Goal: Task Accomplishment & Management: Manage account settings

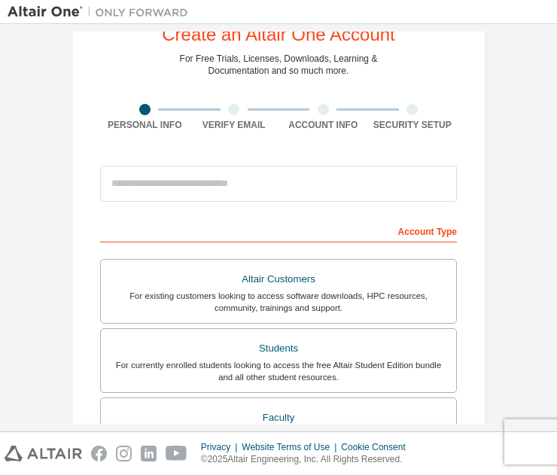
scroll to position [53, 0]
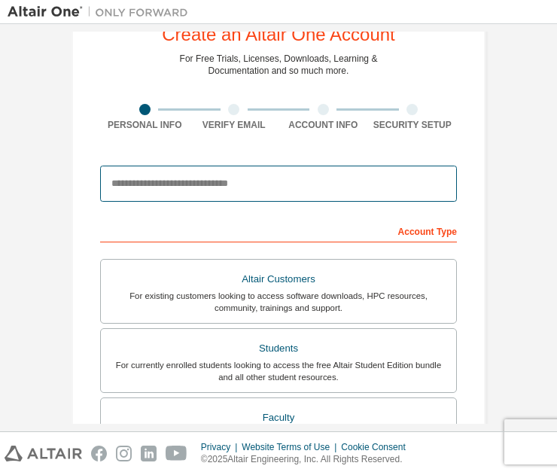
click at [207, 186] on input "email" at bounding box center [278, 184] width 357 height 36
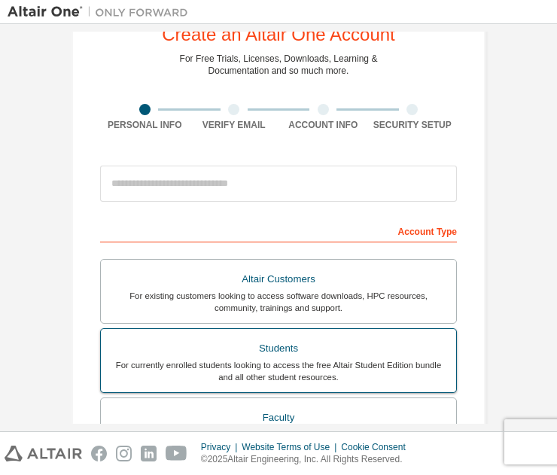
click at [253, 342] on div "Students" at bounding box center [278, 348] width 337 height 21
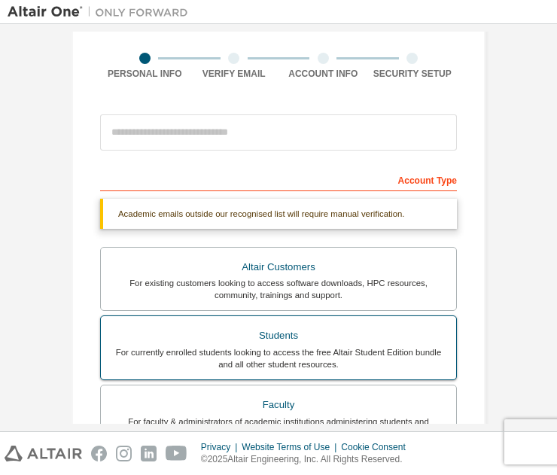
scroll to position [0, 0]
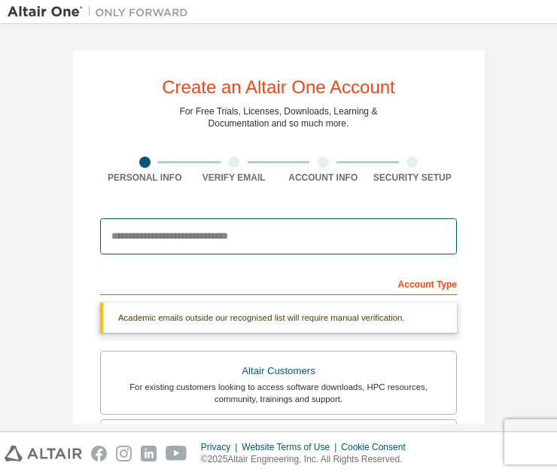
click at [287, 243] on input "email" at bounding box center [278, 236] width 357 height 36
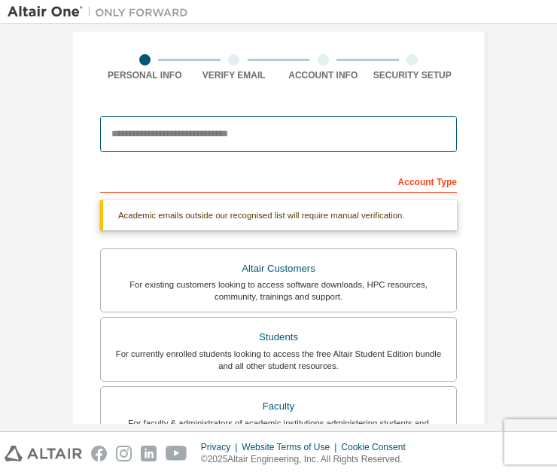
scroll to position [102, 0]
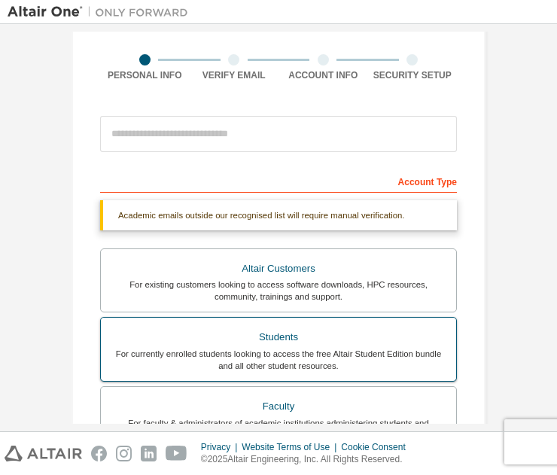
click at [249, 348] on div "For currently enrolled students looking to access the free Altair Student Editi…" at bounding box center [278, 360] width 337 height 24
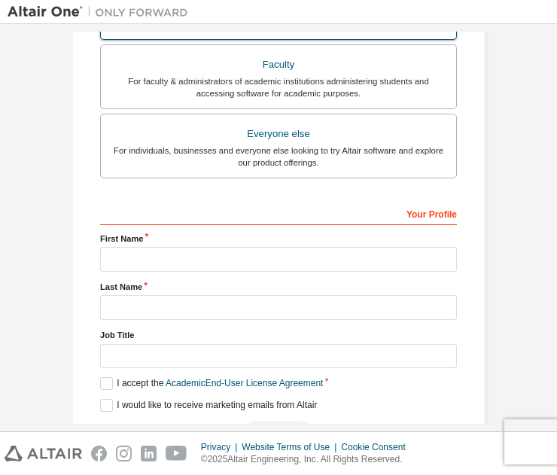
scroll to position [451, 0]
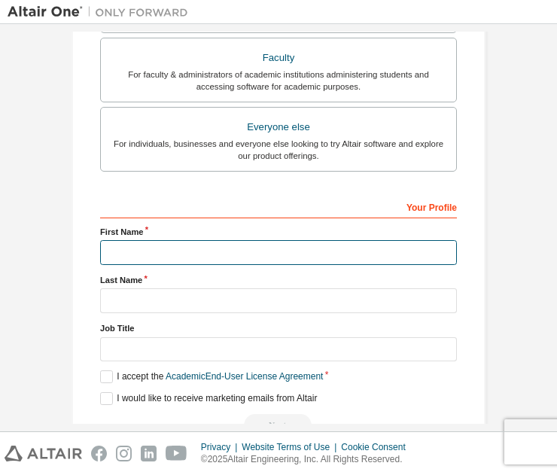
click at [208, 240] on input "text" at bounding box center [278, 252] width 357 height 25
type input "******"
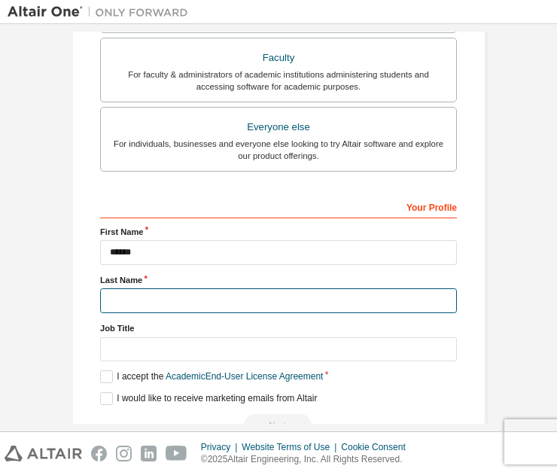
click at [197, 294] on input "text" at bounding box center [278, 300] width 357 height 25
type input "*****"
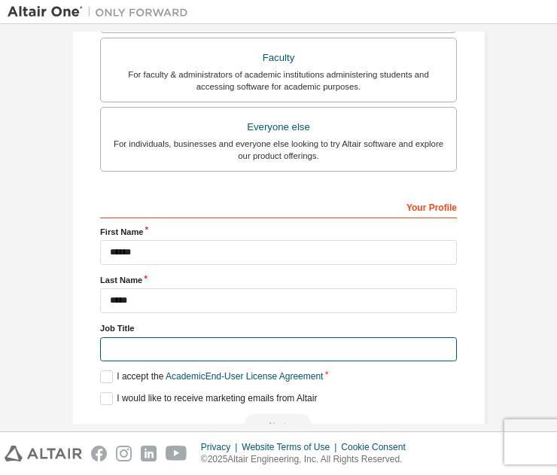
click at [193, 351] on input "text" at bounding box center [278, 349] width 357 height 25
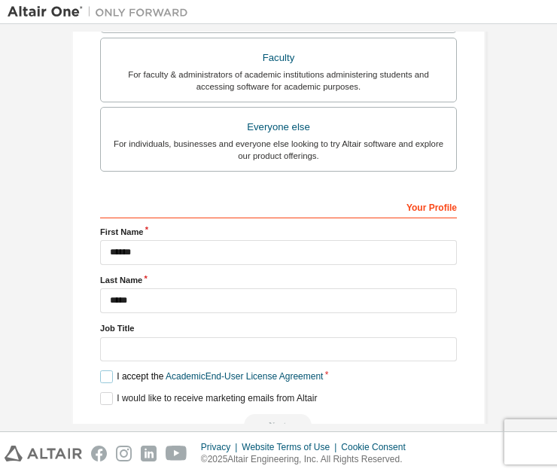
click at [100, 376] on label "I accept the Academic End-User License Agreement" at bounding box center [211, 376] width 223 height 13
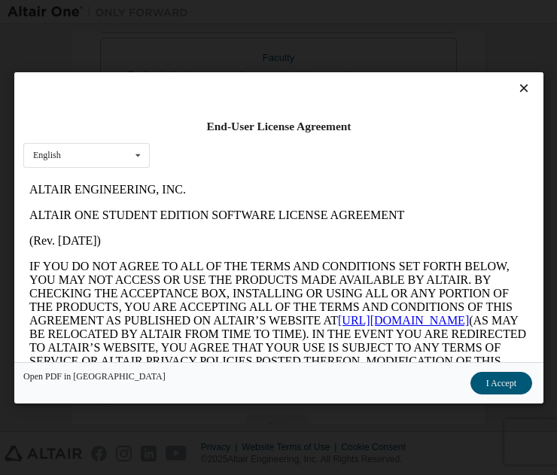
scroll to position [0, 0]
click at [506, 376] on button "I Accept" at bounding box center [501, 382] width 62 height 23
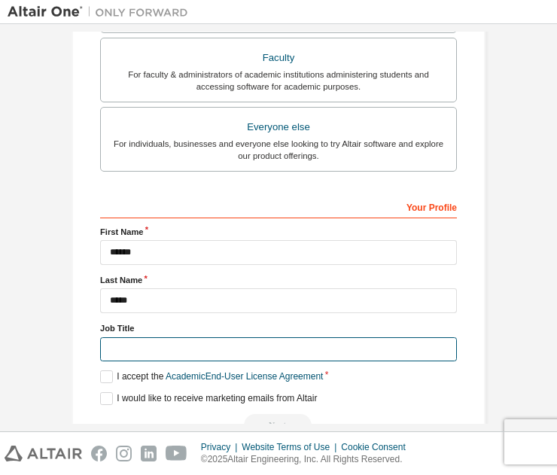
click at [327, 357] on input "text" at bounding box center [278, 349] width 357 height 25
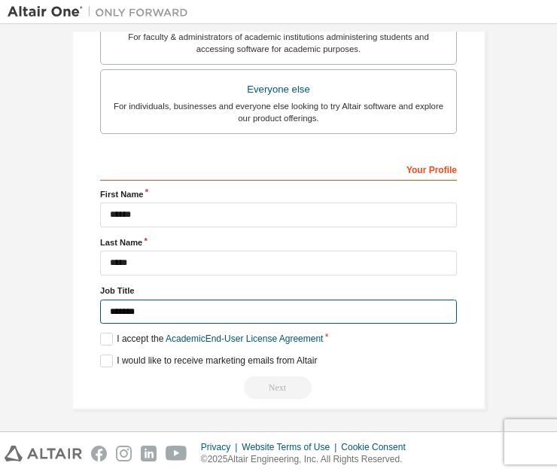
type input "*******"
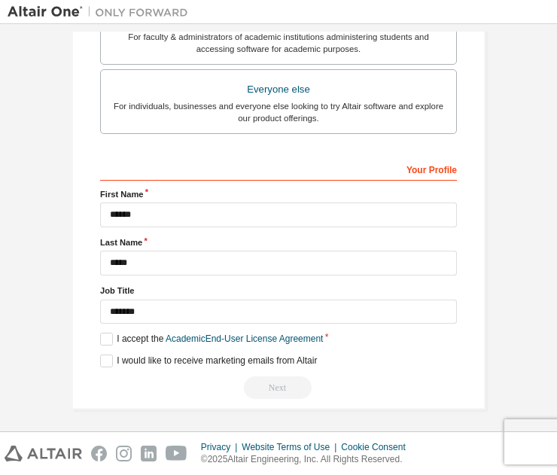
click at [385, 335] on div "I accept the Academic End-User License Agreement" at bounding box center [278, 339] width 357 height 13
click at [100, 360] on label "I would like to receive marketing emails from Altair" at bounding box center [208, 360] width 217 height 13
click at [281, 391] on div "Next" at bounding box center [278, 387] width 357 height 23
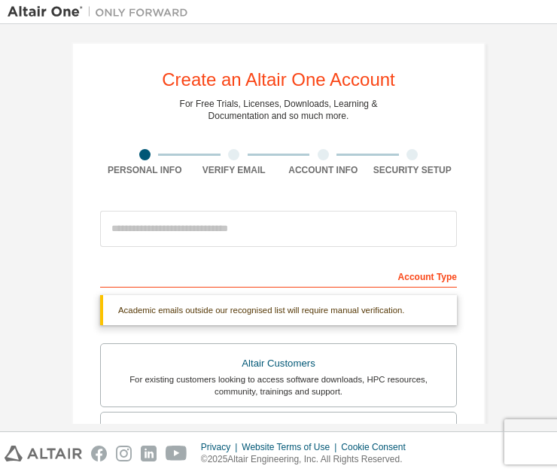
scroll to position [7, 0]
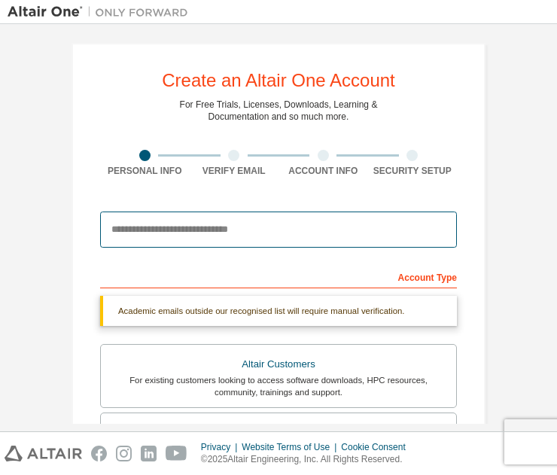
click at [268, 222] on input "email" at bounding box center [278, 229] width 357 height 36
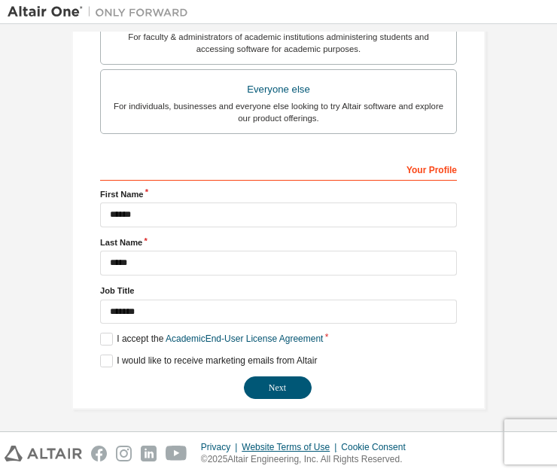
scroll to position [449, 0]
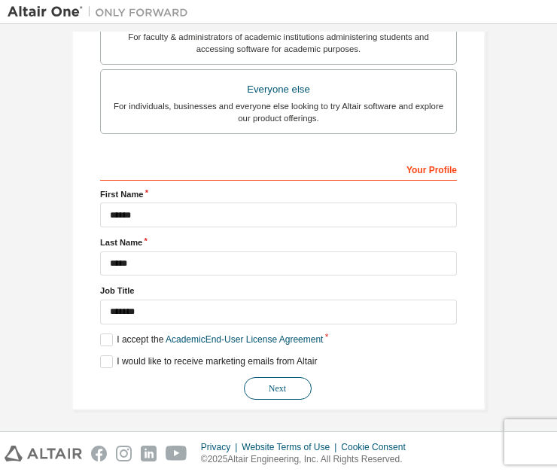
type input "**********"
click at [265, 391] on button "Next" at bounding box center [278, 388] width 68 height 23
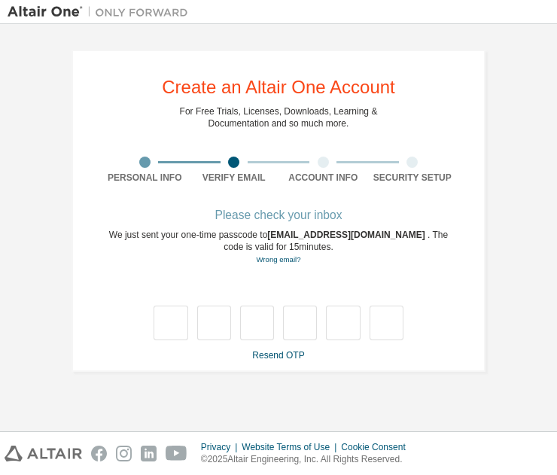
scroll to position [0, 0]
type input "*"
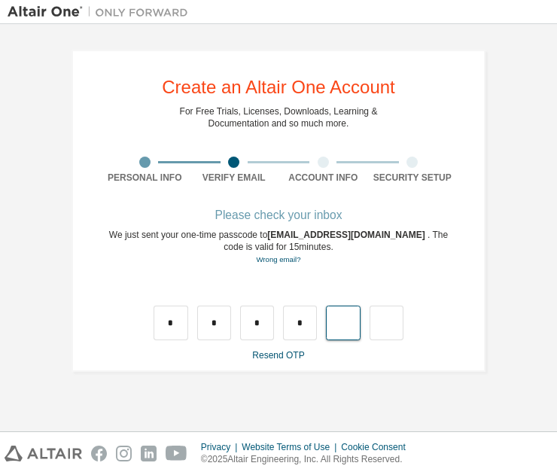
type input "*"
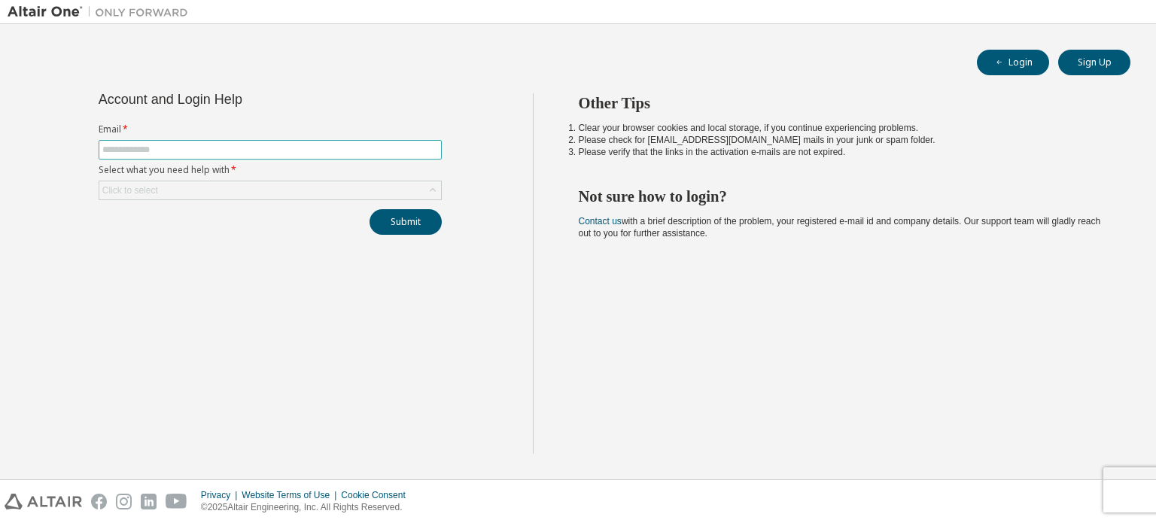
click at [241, 151] on input "text" at bounding box center [270, 150] width 336 height 12
type input "**********"
click at [238, 187] on div "Click to select" at bounding box center [270, 190] width 342 height 18
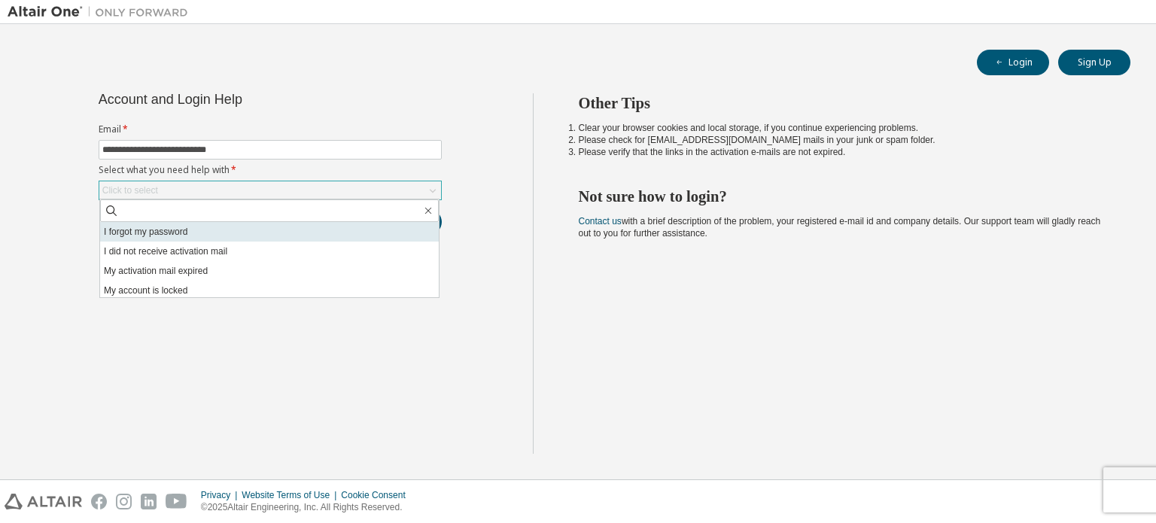
click at [226, 235] on li "I forgot my password" at bounding box center [269, 232] width 339 height 20
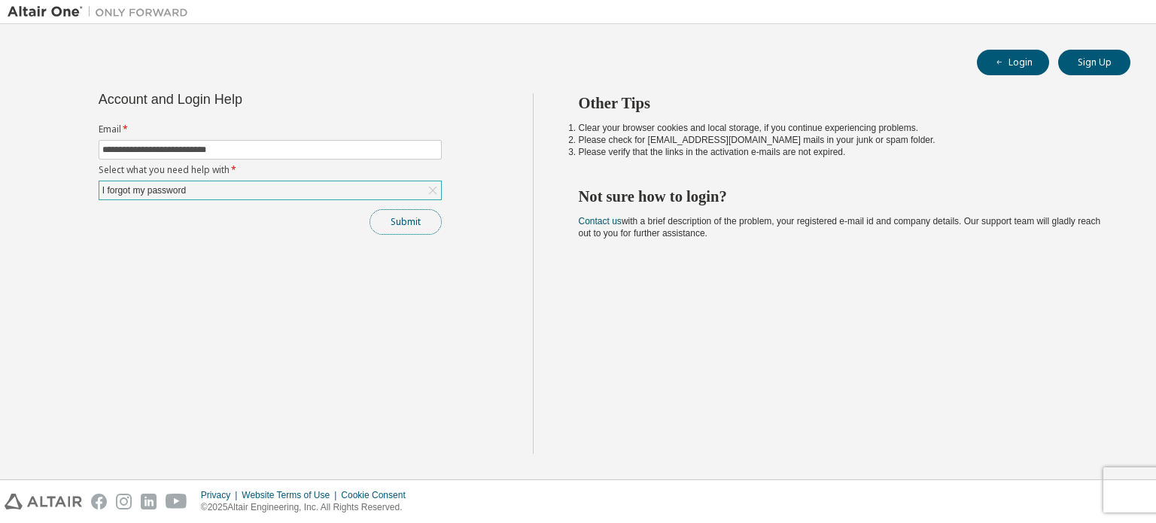
click at [396, 232] on button "Submit" at bounding box center [406, 222] width 72 height 26
